Goal: Task Accomplishment & Management: Manage account settings

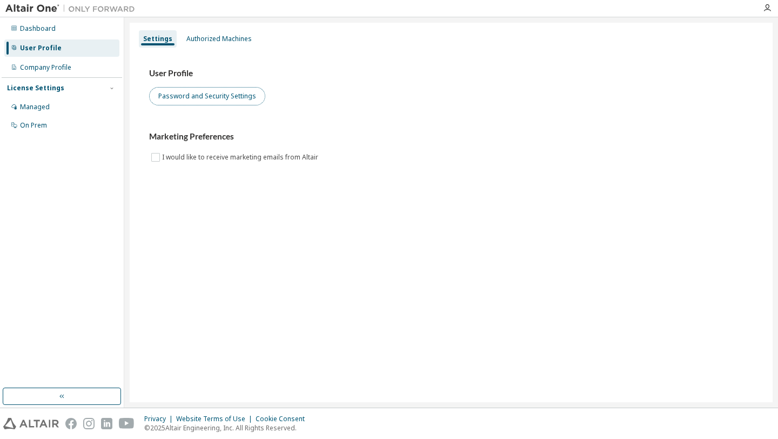
click at [248, 100] on button "Password and Security Settings" at bounding box center [207, 96] width 116 height 18
